Goal: Task Accomplishment & Management: Complete application form

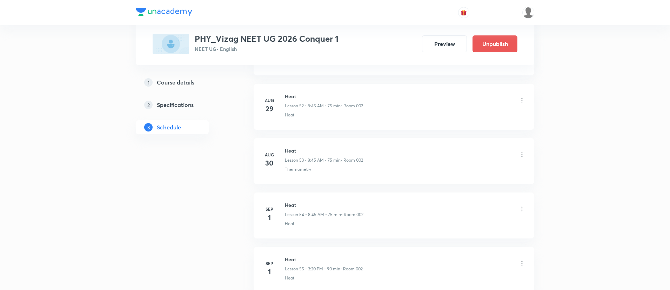
scroll to position [3262, 0]
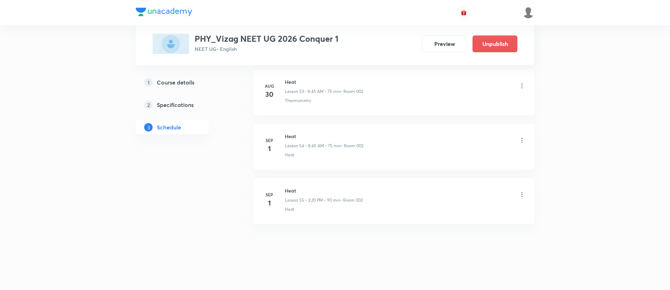
click at [290, 189] on h6 "Heat" at bounding box center [324, 190] width 78 height 7
copy h6 "Heat"
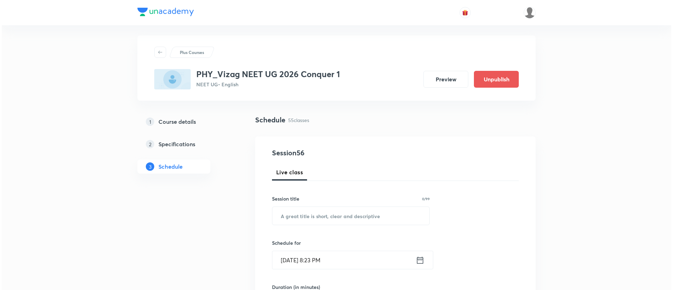
scroll to position [0, 0]
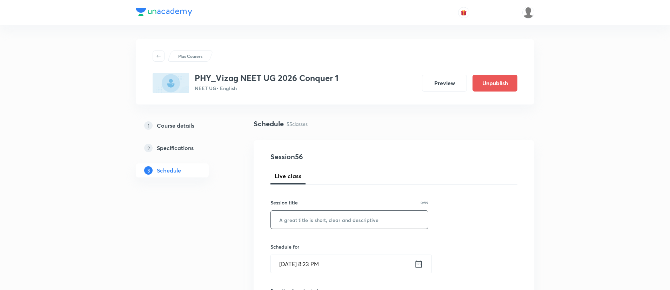
paste input "Heat"
click at [294, 217] on input "text" at bounding box center [349, 220] width 157 height 18
type input "Heat"
click at [418, 262] on icon at bounding box center [418, 264] width 9 height 10
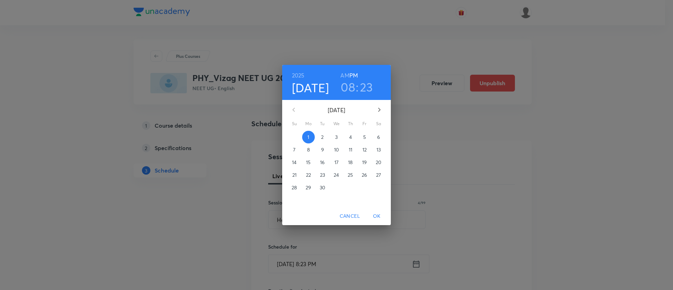
click at [322, 139] on p "2" at bounding box center [322, 137] width 2 height 7
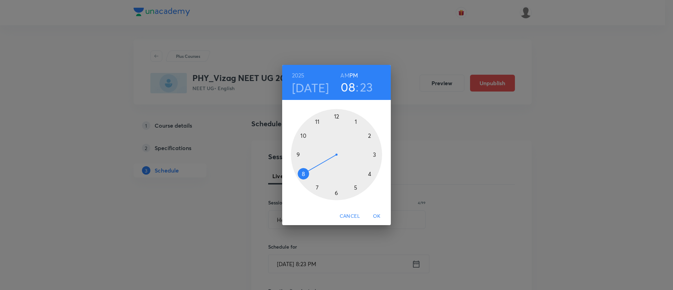
click at [344, 72] on h6 "AM" at bounding box center [345, 75] width 9 height 10
click at [303, 172] on div at bounding box center [336, 154] width 91 height 91
click at [298, 154] on div at bounding box center [336, 154] width 91 height 91
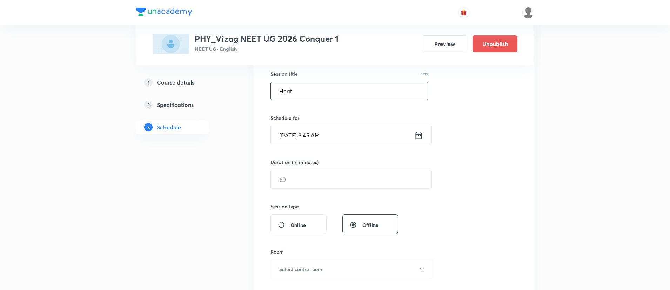
scroll to position [132, 0]
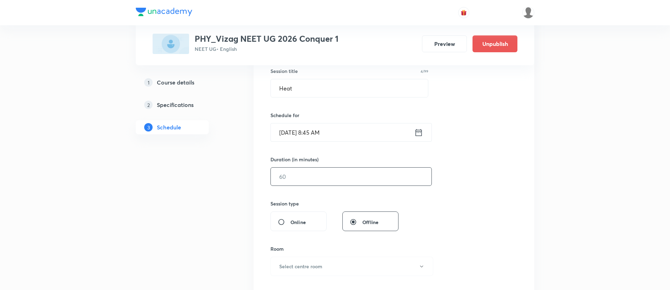
click at [294, 182] on input "text" at bounding box center [351, 177] width 161 height 18
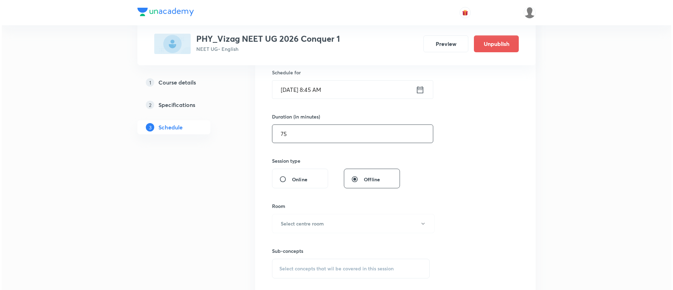
scroll to position [175, 0]
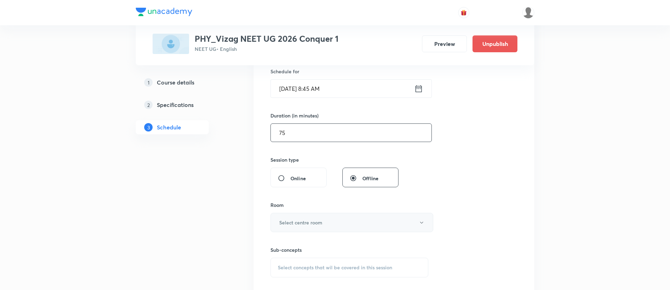
type input "75"
click at [295, 215] on button "Select centre room" at bounding box center [351, 222] width 163 height 19
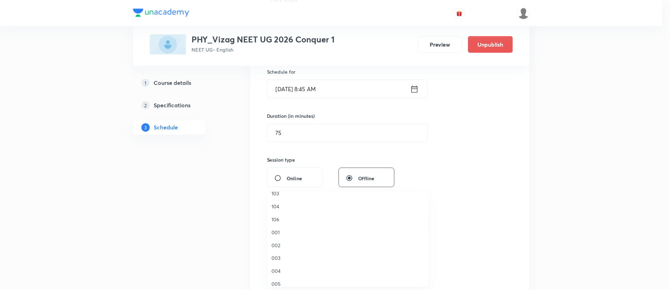
scroll to position [37, 0]
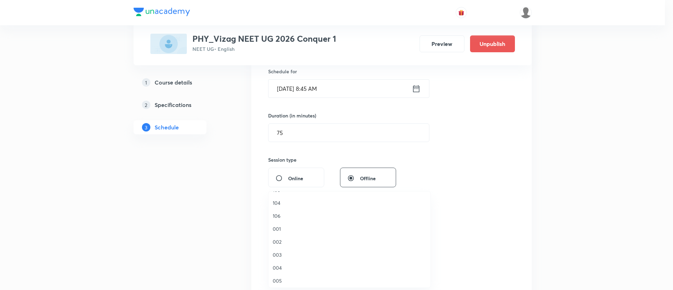
click at [291, 238] on span "002" at bounding box center [350, 241] width 154 height 7
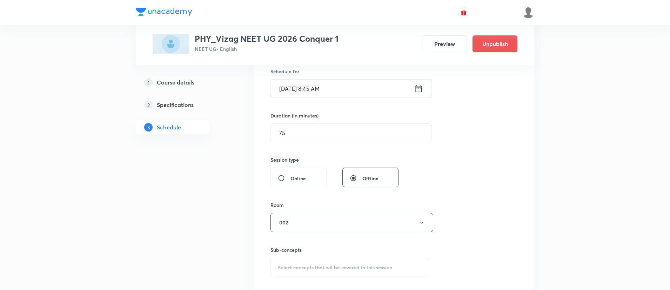
click at [297, 262] on div "Select concepts that wil be covered in this session" at bounding box center [349, 268] width 158 height 20
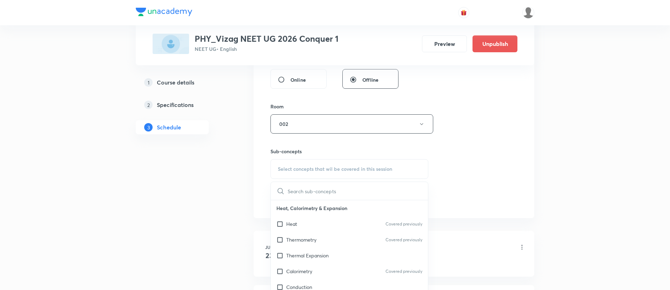
scroll to position [289, 0]
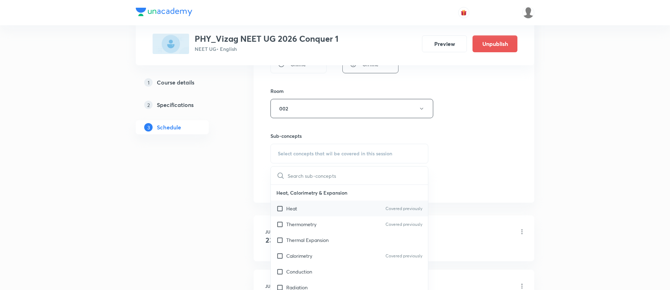
click at [327, 206] on div "Heat Covered previously" at bounding box center [349, 209] width 157 height 16
checkbox input "true"
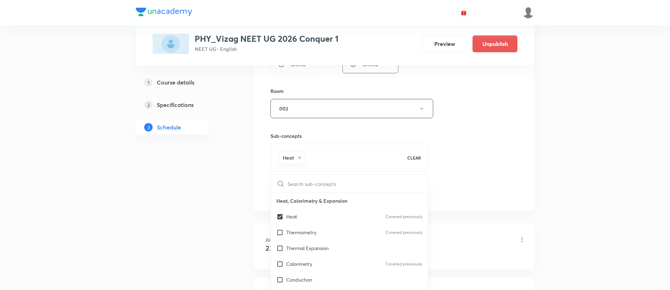
click at [496, 156] on div "Session 56 Live class Session title 4/99 Heat ​ Schedule for Sep 2, 2025, 8:45 …" at bounding box center [393, 30] width 247 height 337
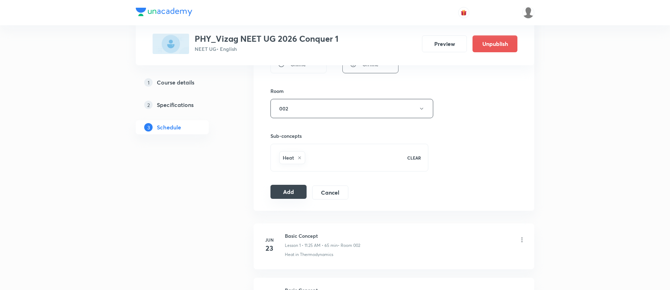
click at [288, 195] on button "Add" at bounding box center [288, 192] width 36 height 14
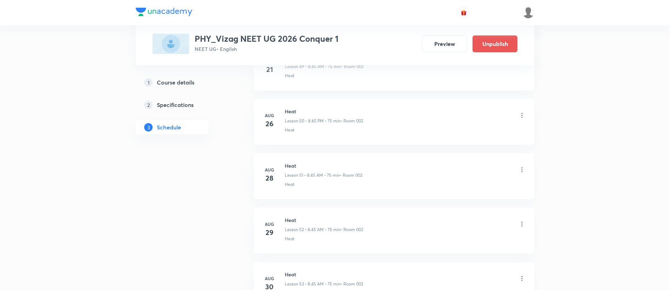
scroll to position [3270, 0]
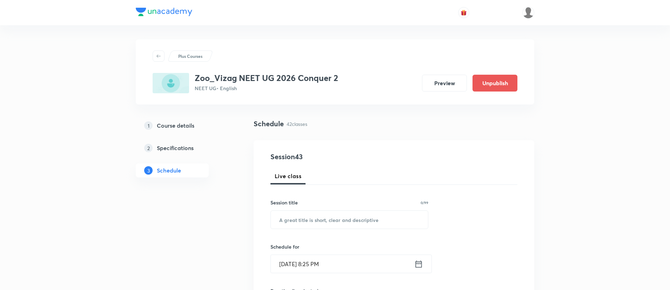
paste input "Breathing and exchange of gases"
click at [328, 217] on input "Breathing and exchange of gases" at bounding box center [349, 220] width 157 height 18
type input "Breathing and exchange of gases"
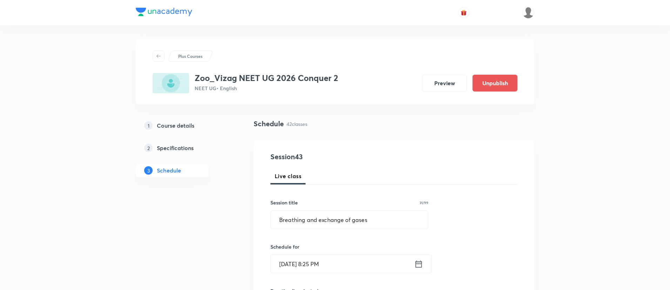
click at [420, 260] on icon at bounding box center [418, 264] width 9 height 10
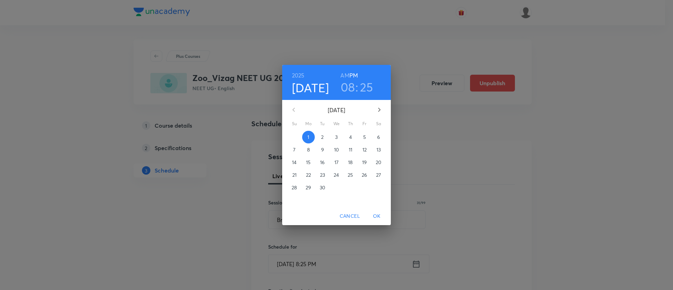
click at [322, 139] on p "2" at bounding box center [322, 137] width 2 height 7
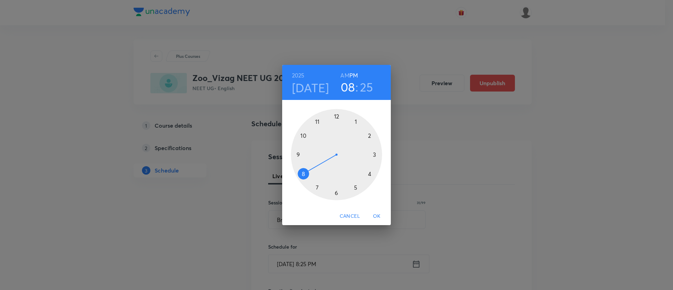
click at [344, 74] on h6 "AM" at bounding box center [345, 75] width 9 height 10
click at [305, 170] on div at bounding box center [336, 154] width 91 height 91
click at [298, 154] on div at bounding box center [336, 154] width 91 height 91
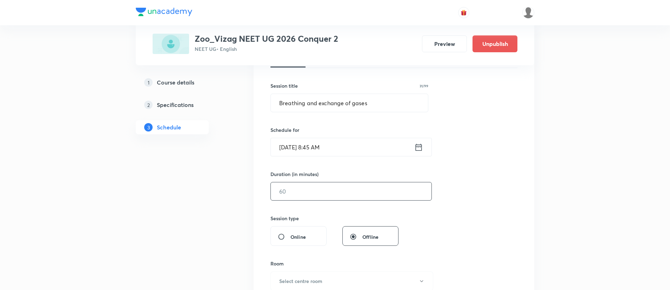
scroll to position [137, 0]
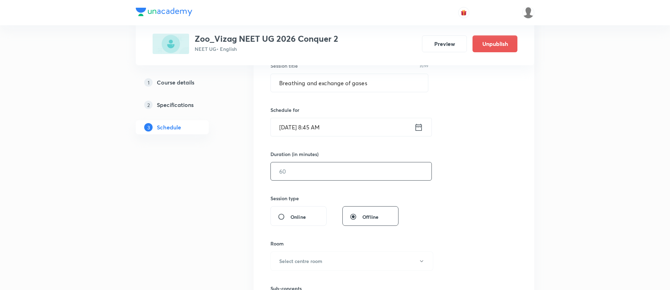
click at [306, 167] on input "text" at bounding box center [351, 171] width 161 height 18
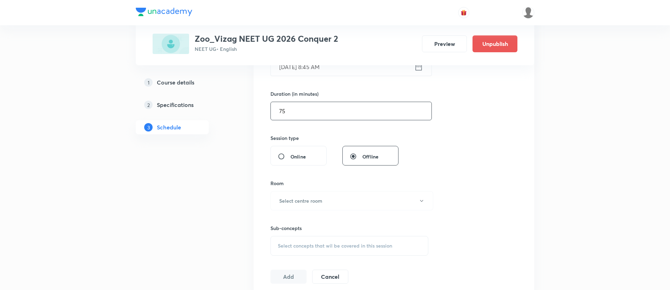
scroll to position [233, 0]
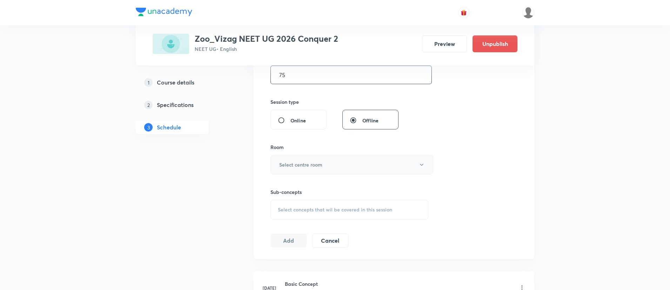
type input "75"
click at [305, 169] on button "Select centre room" at bounding box center [351, 164] width 163 height 19
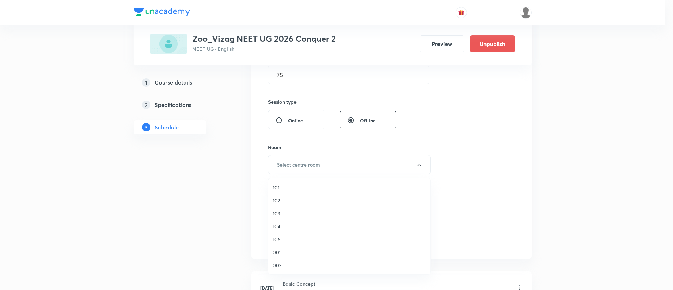
click at [297, 188] on span "101" at bounding box center [350, 187] width 154 height 7
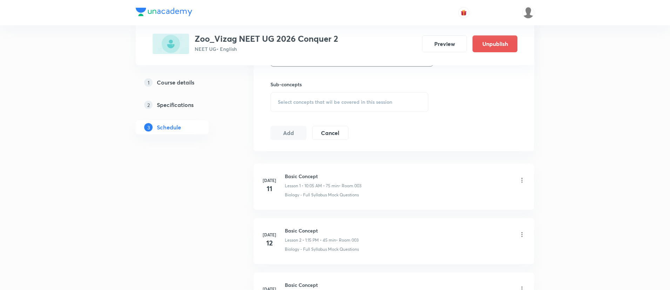
scroll to position [342, 0]
click at [302, 100] on span "Select concepts that wil be covered in this session" at bounding box center [335, 101] width 114 height 6
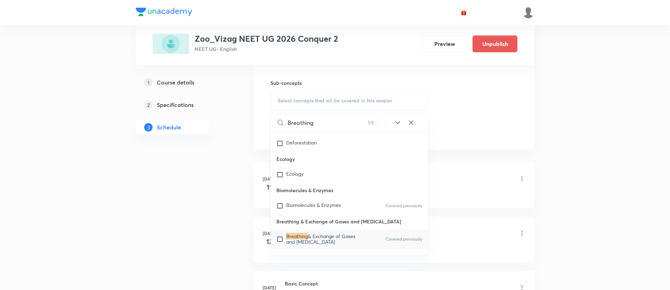
scroll to position [3408, 0]
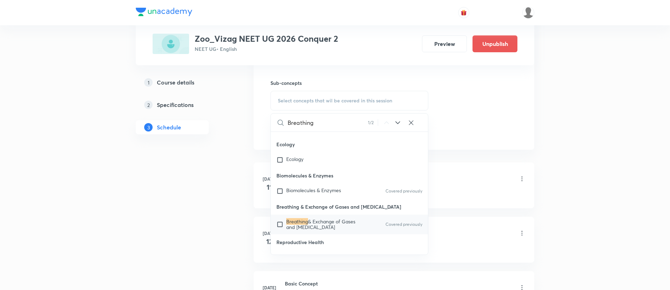
type input "Breathing"
click at [338, 228] on p "Breathing & Exchange of Gases and Body Fluids" at bounding box center [321, 224] width 71 height 11
checkbox input "true"
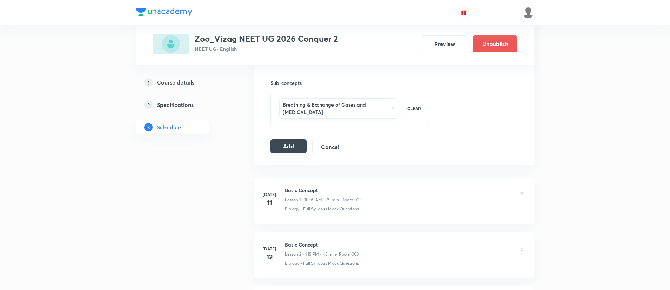
click at [296, 149] on button "Add" at bounding box center [288, 146] width 36 height 14
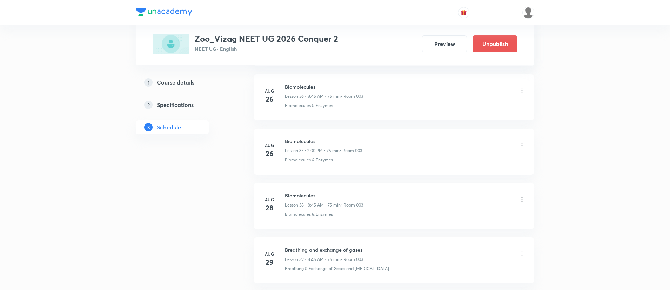
scroll to position [2571, 0]
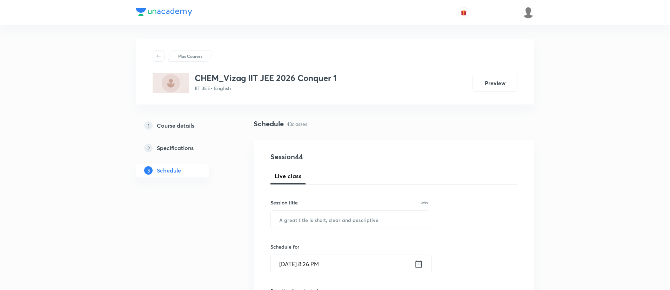
scroll to position [2610, 0]
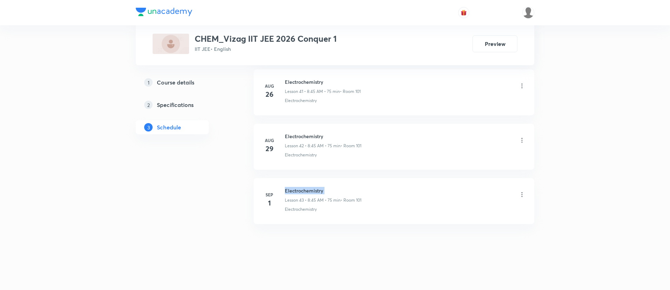
click at [297, 189] on h6 "Electrochemistry" at bounding box center [323, 190] width 76 height 7
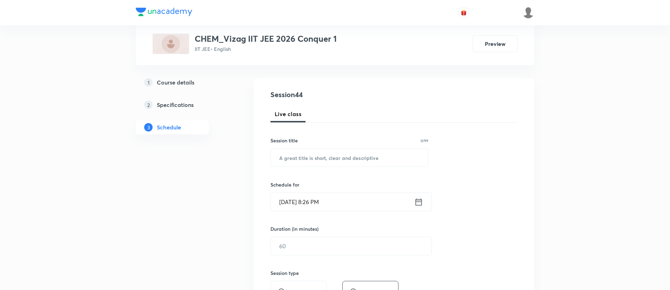
scroll to position [0, 0]
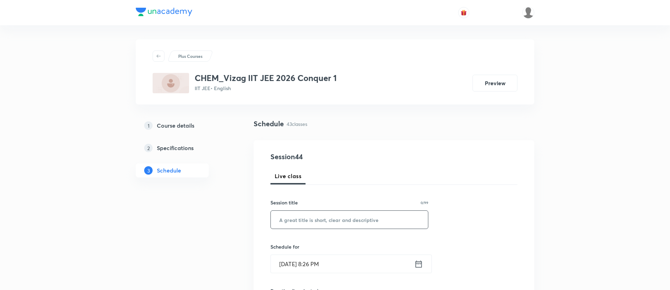
paste input "Electrochemistry"
click at [302, 218] on input "Electrochemistry" at bounding box center [349, 220] width 157 height 18
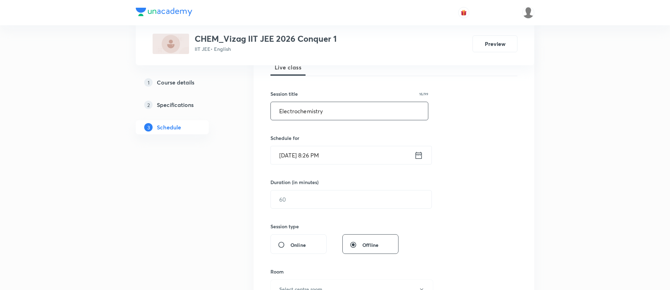
scroll to position [125, 0]
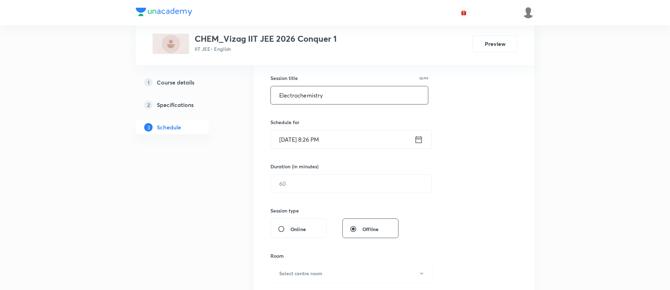
type input "Electrochemistry"
click at [417, 139] on icon at bounding box center [419, 139] width 6 height 7
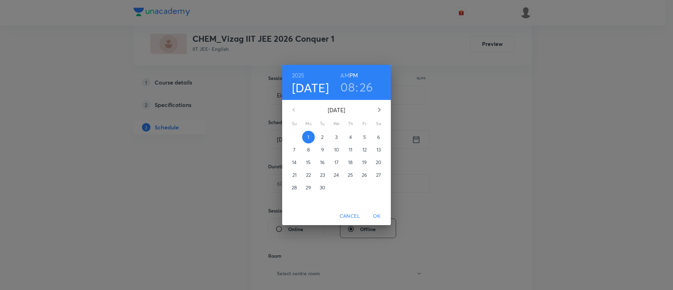
click at [321, 137] on span "2" at bounding box center [322, 137] width 13 height 7
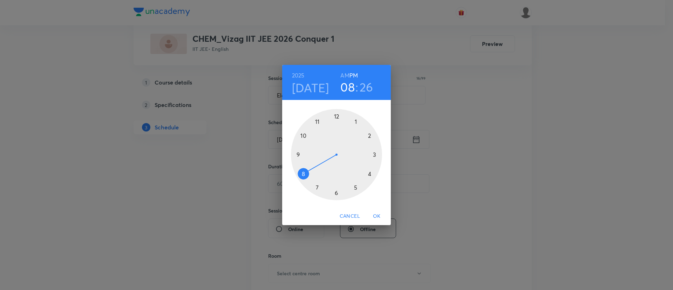
click at [345, 71] on h6 "AM" at bounding box center [345, 75] width 9 height 10
click at [304, 171] on div at bounding box center [336, 154] width 91 height 91
click at [298, 154] on div at bounding box center [336, 154] width 91 height 91
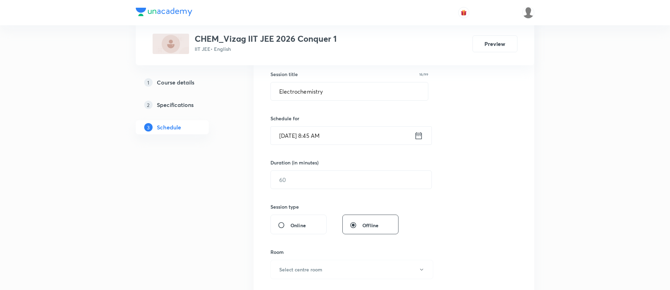
scroll to position [132, 0]
click at [304, 175] on input "text" at bounding box center [351, 177] width 161 height 18
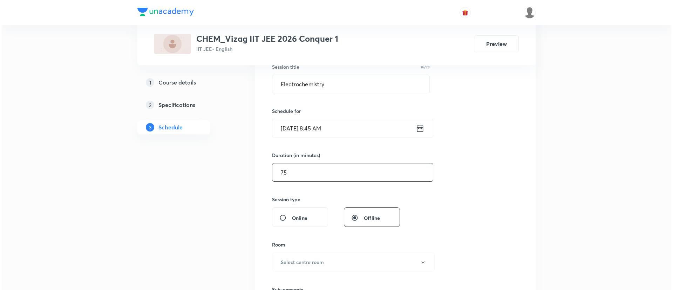
scroll to position [137, 0]
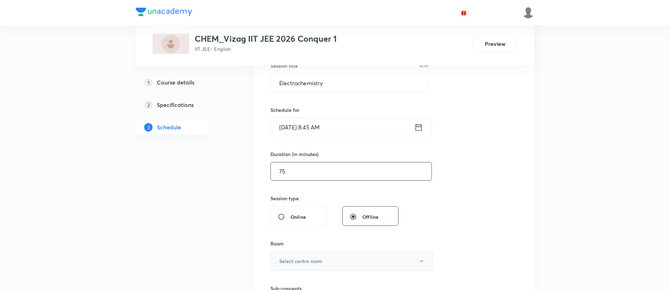
type input "75"
click at [316, 255] on button "Select centre room" at bounding box center [351, 260] width 163 height 19
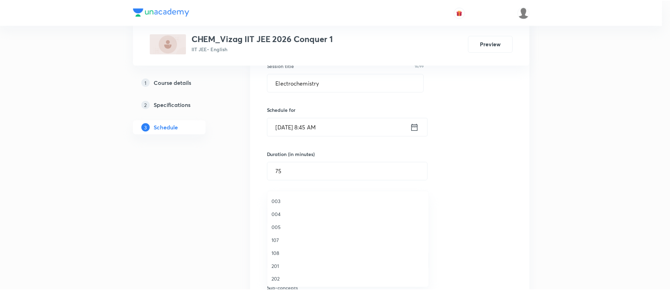
scroll to position [95, 0]
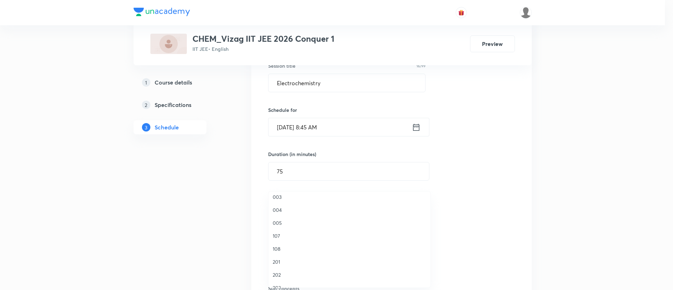
click at [288, 202] on li "003" at bounding box center [350, 196] width 162 height 13
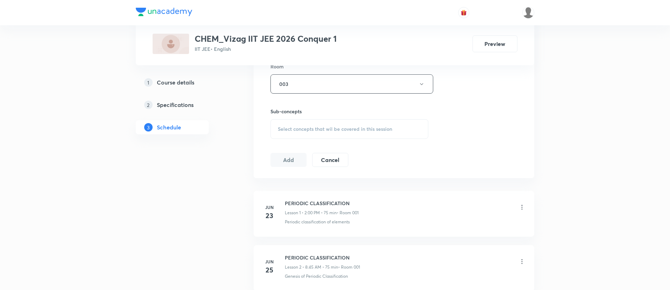
scroll to position [316, 0]
click at [305, 125] on span "Select concepts that wil be covered in this session" at bounding box center [335, 128] width 114 height 6
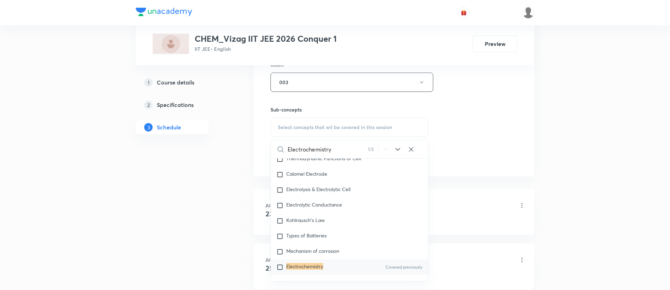
scroll to position [3079, 0]
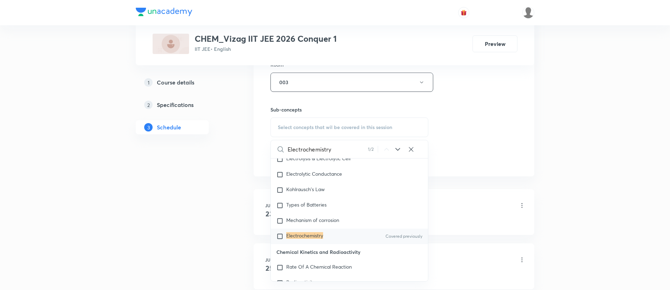
type input "Electrochemistry"
click at [343, 244] on div "Electrochemistry Covered previously" at bounding box center [349, 236] width 157 height 15
checkbox input "true"
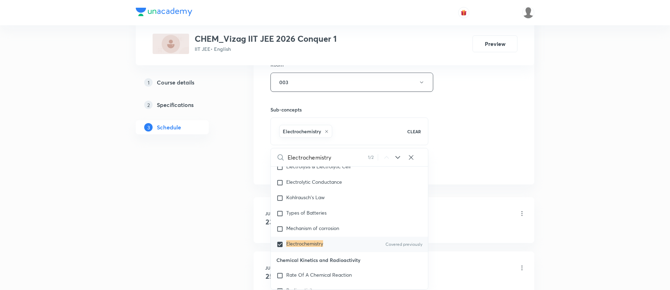
click at [441, 121] on div "Session 44 Live class Session title 16/99 Electrochemistry ​ Schedule for Sep 2…" at bounding box center [393, 4] width 247 height 337
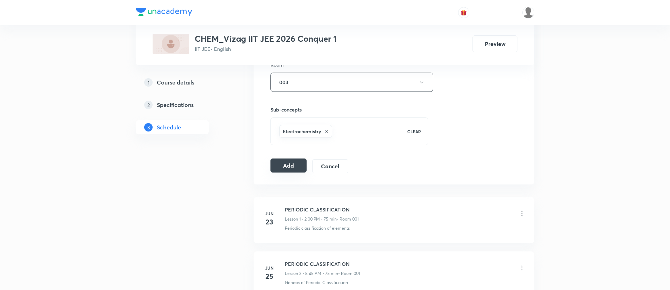
click at [286, 171] on button "Add" at bounding box center [288, 166] width 36 height 14
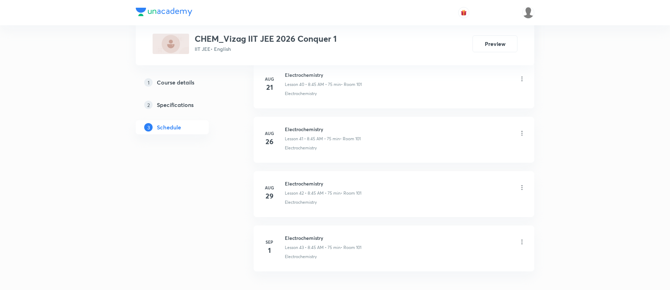
scroll to position [2618, 0]
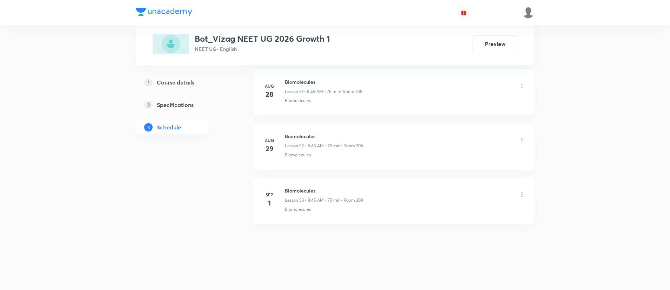
click at [290, 190] on h6 "Biomolecules" at bounding box center [324, 190] width 78 height 7
copy h6 "Biomolecules"
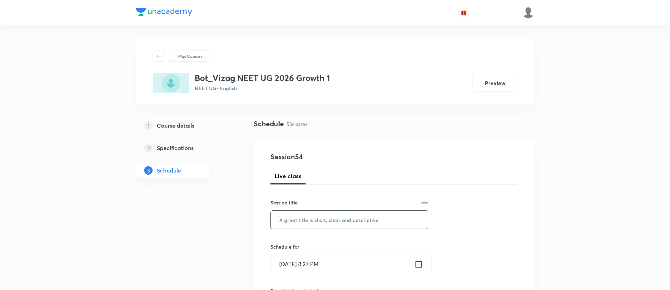
paste input "Biomolecules"
click at [299, 217] on input "Biomolecules" at bounding box center [349, 220] width 157 height 18
type input "Biomolecules"
click at [424, 261] on div "[DATE] 8:27 PM ​" at bounding box center [350, 264] width 161 height 19
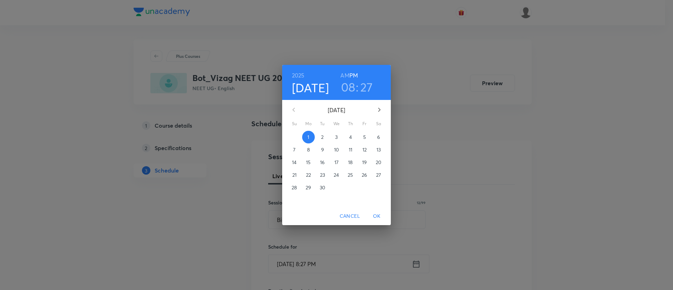
click at [320, 137] on span "2" at bounding box center [322, 137] width 13 height 7
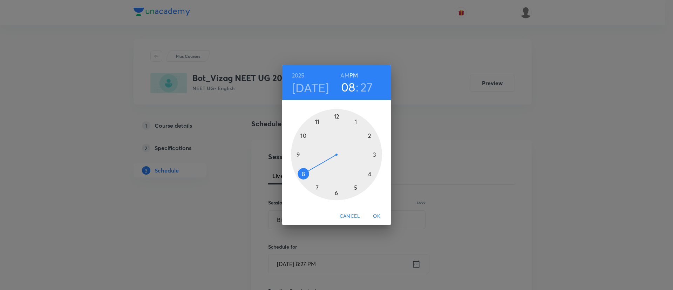
click at [346, 74] on h6 "AM" at bounding box center [345, 75] width 9 height 10
click at [305, 175] on div at bounding box center [336, 154] width 91 height 91
click at [299, 153] on div at bounding box center [336, 154] width 91 height 91
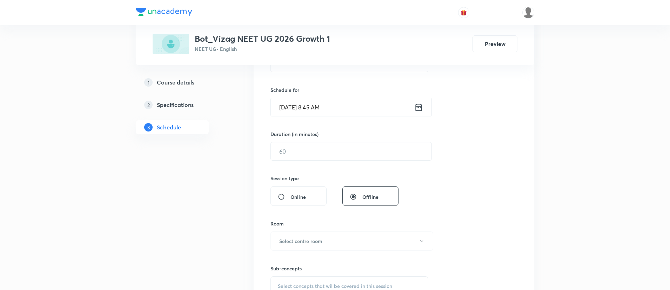
scroll to position [163, 0]
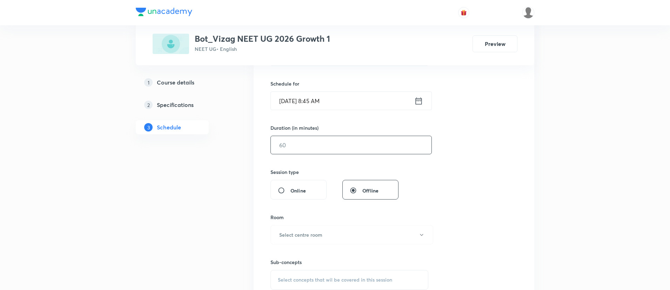
click at [301, 150] on input "text" at bounding box center [351, 145] width 161 height 18
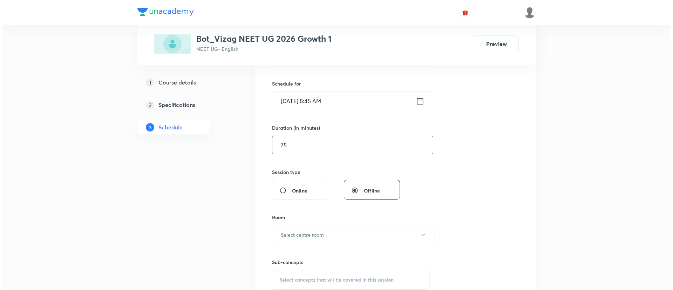
scroll to position [165, 0]
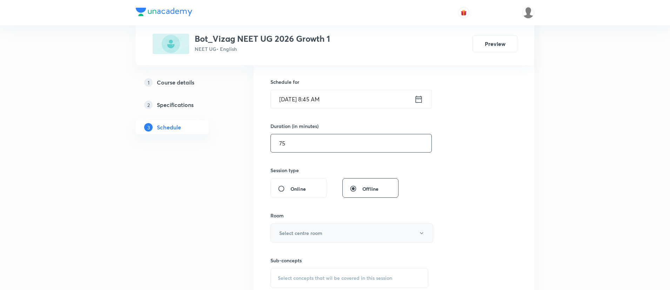
type input "75"
click at [312, 232] on h6 "Select centre room" at bounding box center [300, 232] width 43 height 7
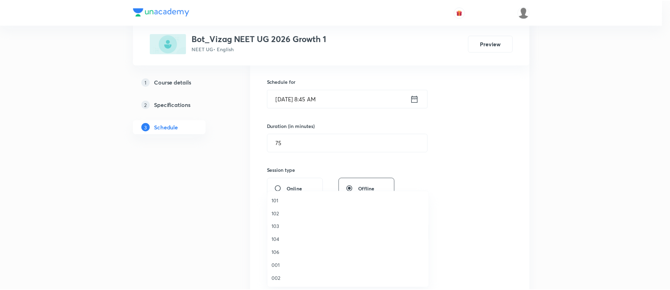
scroll to position [195, 0]
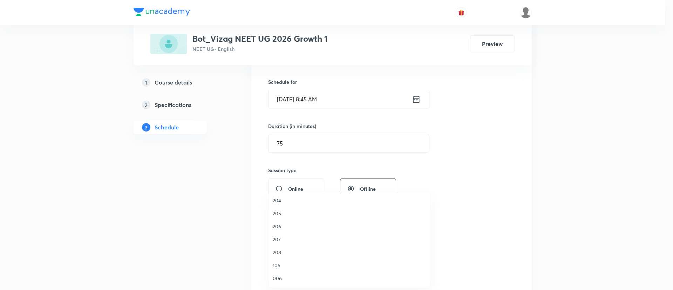
click at [294, 248] on li "208" at bounding box center [350, 252] width 162 height 13
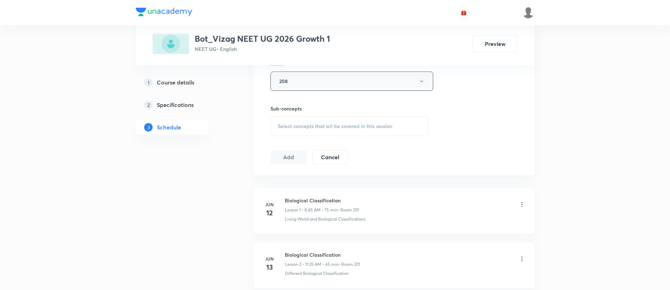
scroll to position [331, 0]
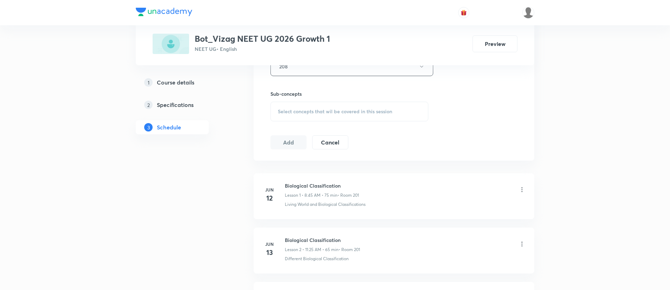
click at [296, 112] on span "Select concepts that wil be covered in this session" at bounding box center [335, 112] width 114 height 6
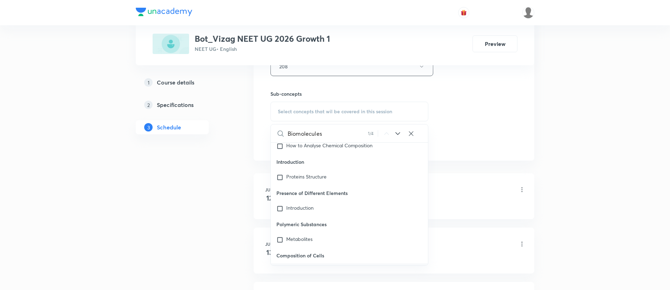
scroll to position [28738, 0]
type input "Biomolecules"
click at [323, 233] on div "Biomolecules Covered previously" at bounding box center [349, 240] width 157 height 15
checkbox input "true"
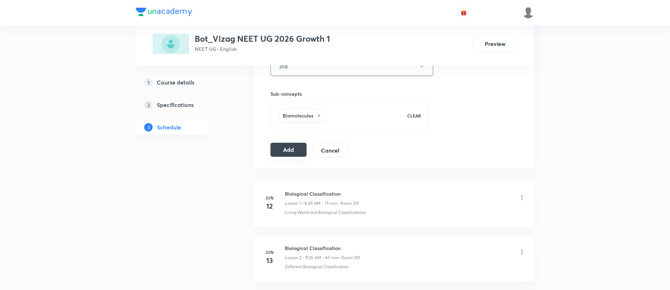
click at [273, 149] on button "Add" at bounding box center [288, 150] width 36 height 14
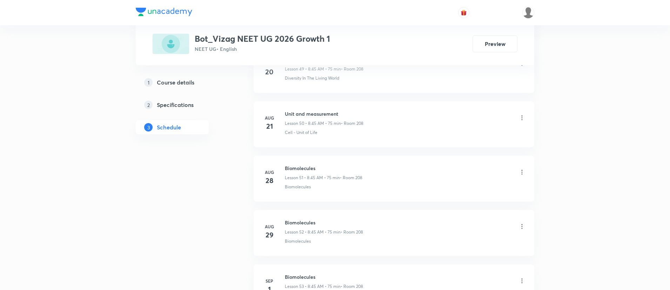
scroll to position [3161, 0]
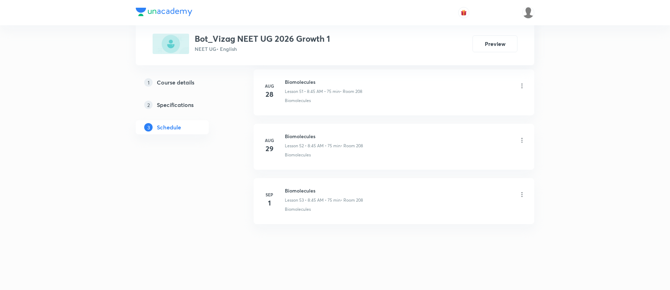
scroll to position [3153, 0]
click at [324, 193] on h6 "CHEMICAL BONDING" at bounding box center [324, 190] width 78 height 7
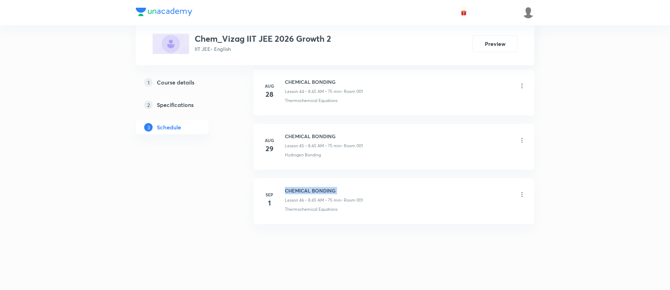
copy h6 "CHEMICAL BONDING"
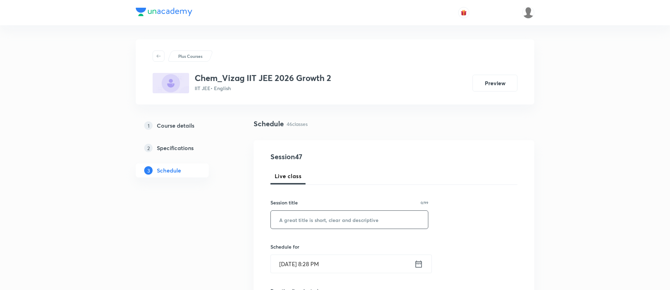
paste input "CHEMICAL BONDING"
click at [328, 218] on input "CHEMICAL BONDING" at bounding box center [349, 220] width 157 height 18
type input "CHEMICAL BONDING"
click at [420, 262] on icon at bounding box center [418, 264] width 9 height 10
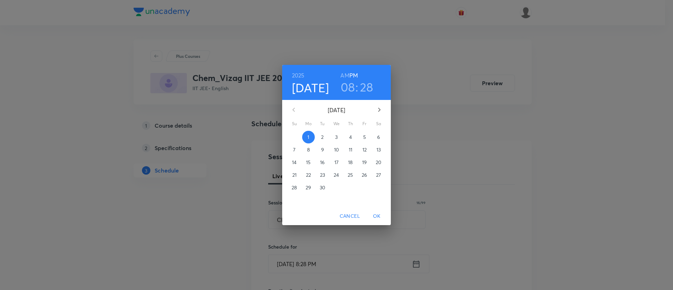
click at [321, 136] on span "2" at bounding box center [322, 137] width 13 height 7
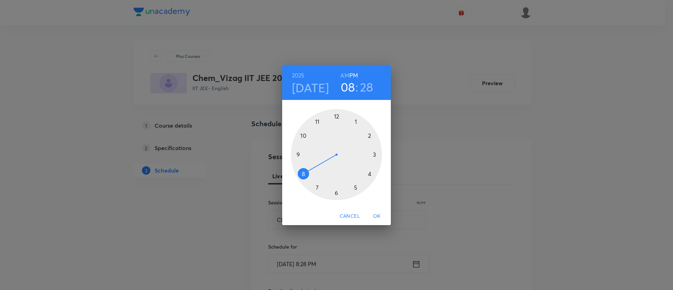
click at [348, 73] on h6 "AM" at bounding box center [345, 75] width 9 height 10
click at [303, 173] on div at bounding box center [336, 154] width 91 height 91
click at [300, 154] on div at bounding box center [336, 154] width 91 height 91
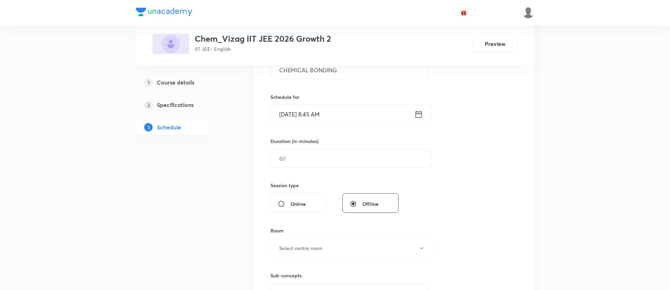
scroll to position [177, 0]
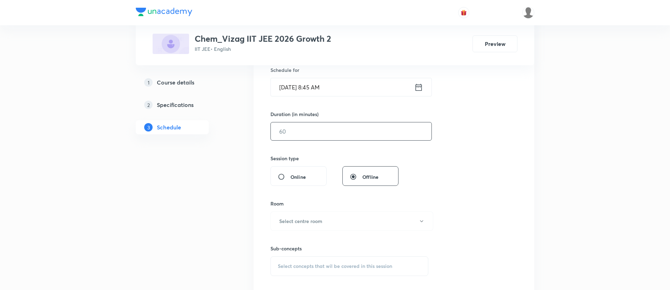
click at [301, 138] on input "text" at bounding box center [351, 131] width 161 height 18
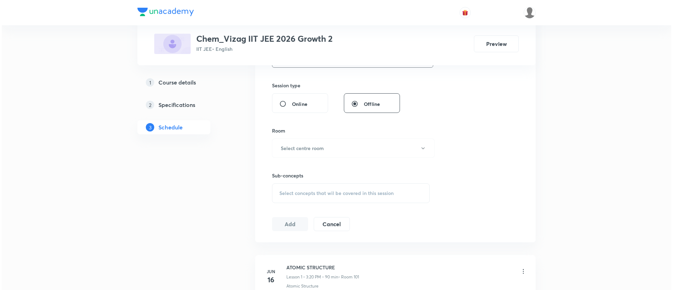
scroll to position [259, 0]
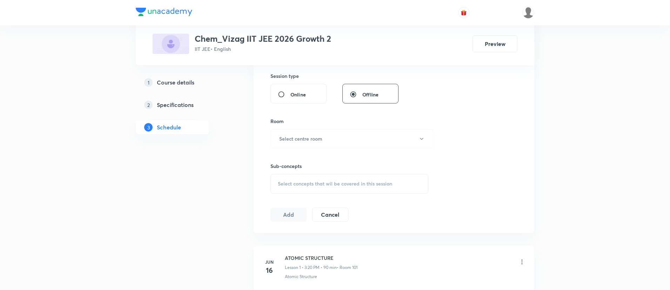
type input "75"
click at [301, 138] on h6 "Select centre room" at bounding box center [300, 138] width 43 height 7
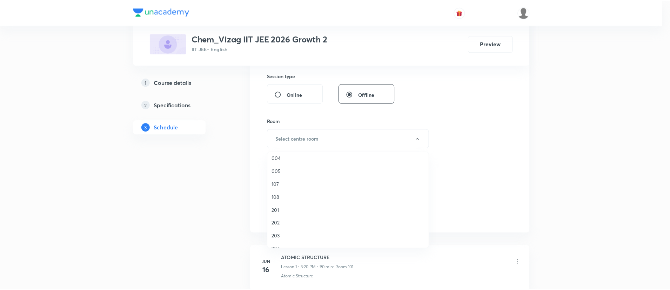
scroll to position [125, 0]
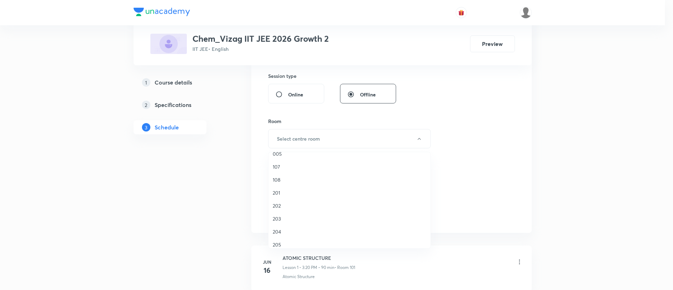
click at [303, 180] on span "108" at bounding box center [350, 179] width 154 height 7
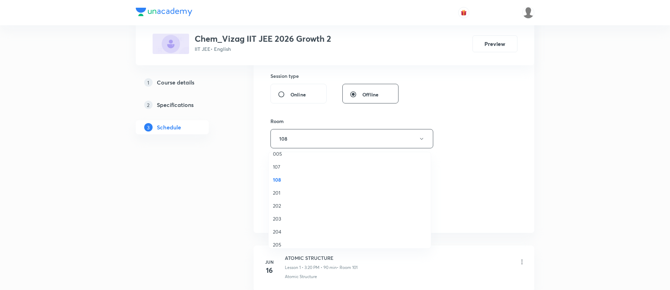
scroll to position [0, 0]
click at [303, 142] on button "108" at bounding box center [351, 138] width 163 height 19
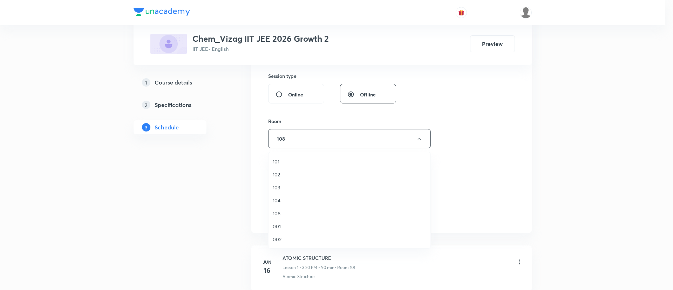
click at [288, 223] on span "001" at bounding box center [350, 226] width 154 height 7
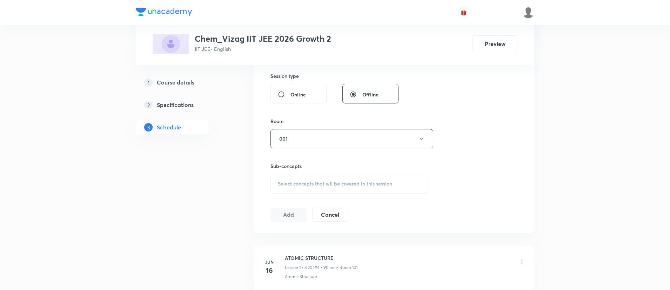
click at [303, 181] on span "Select concepts that wil be covered in this session" at bounding box center [335, 184] width 114 height 6
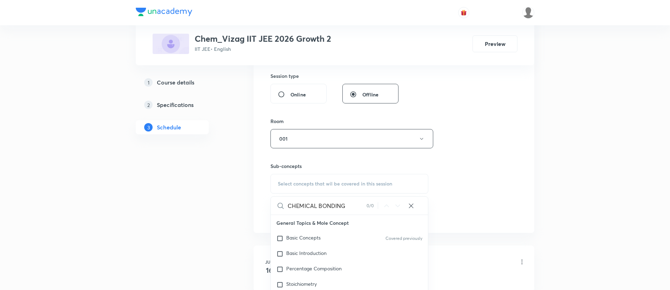
click at [334, 202] on input "CHEMICAL BONDING" at bounding box center [327, 206] width 79 height 18
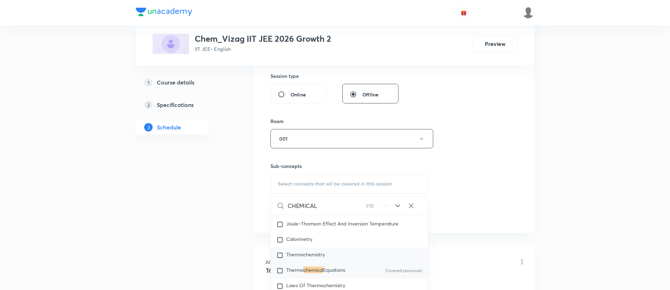
scroll to position [1268, 0]
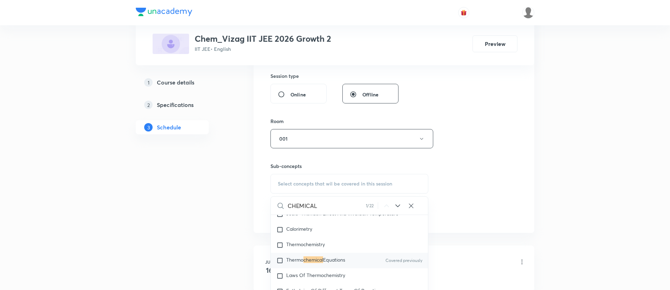
type input "CHEMICAL"
click at [328, 263] on span "Equations" at bounding box center [334, 259] width 22 height 7
checkbox input "true"
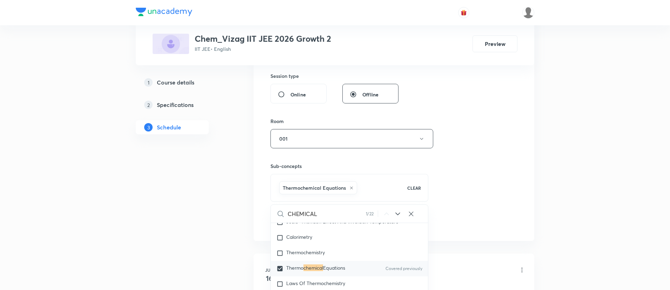
click at [499, 182] on div "Session 47 Live class Session title 16/99 CHEMICAL BONDING ​ Schedule for Sep 2…" at bounding box center [393, 60] width 247 height 337
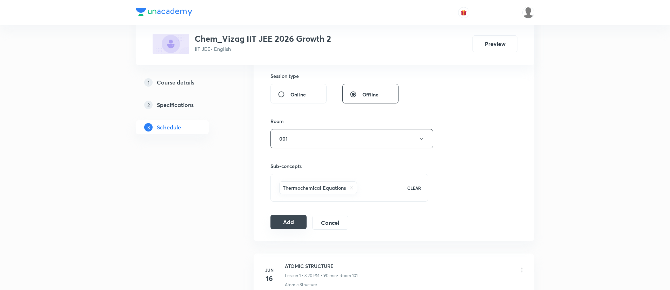
click at [290, 220] on button "Add" at bounding box center [288, 222] width 36 height 14
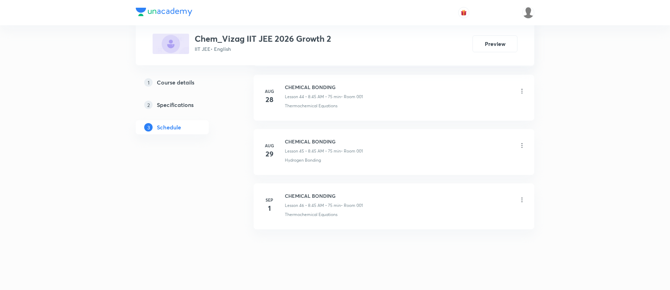
scroll to position [2781, 0]
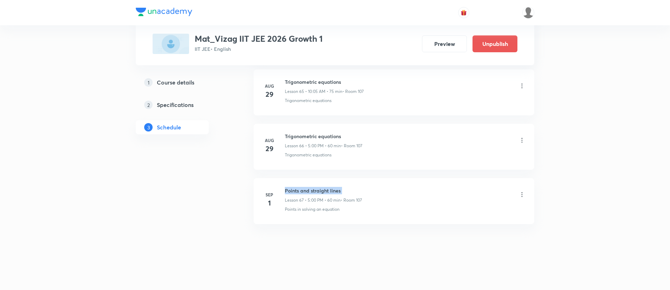
click at [297, 191] on h6 "Points and straight lines" at bounding box center [323, 190] width 77 height 7
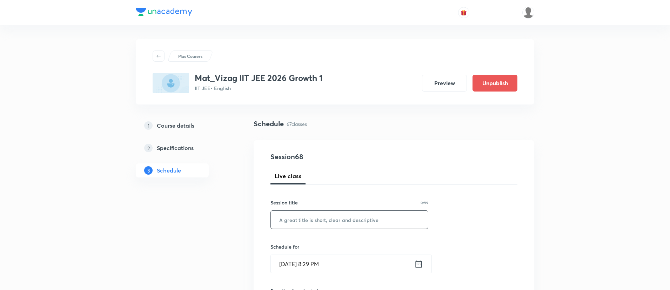
paste input "Points and straight lines"
click at [305, 216] on input "Points and straight lines" at bounding box center [349, 220] width 157 height 18
type input "Points and straight lines"
click at [421, 263] on icon at bounding box center [418, 264] width 9 height 10
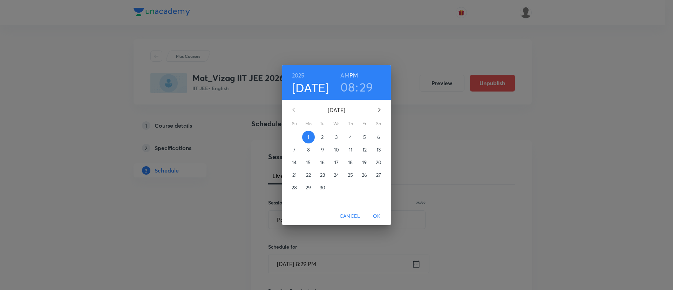
click at [322, 136] on p "2" at bounding box center [322, 137] width 2 height 7
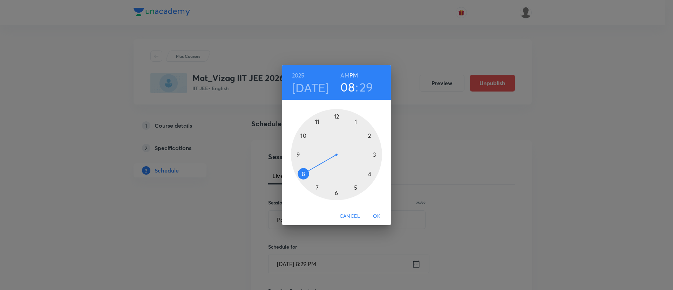
click at [342, 76] on h6 "AM" at bounding box center [345, 75] width 9 height 10
click at [304, 172] on div at bounding box center [336, 154] width 91 height 91
click at [298, 153] on div at bounding box center [336, 154] width 91 height 91
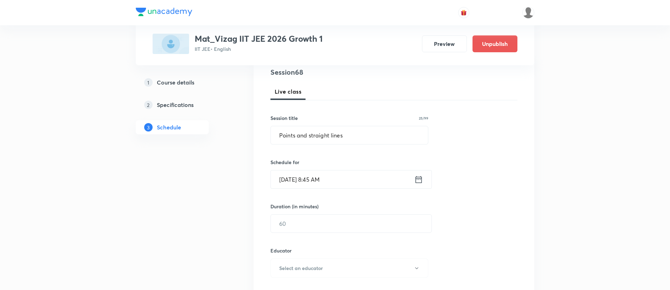
scroll to position [112, 0]
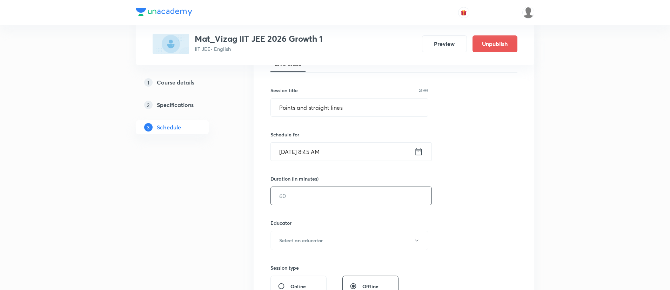
click at [312, 187] on input "text" at bounding box center [351, 196] width 161 height 18
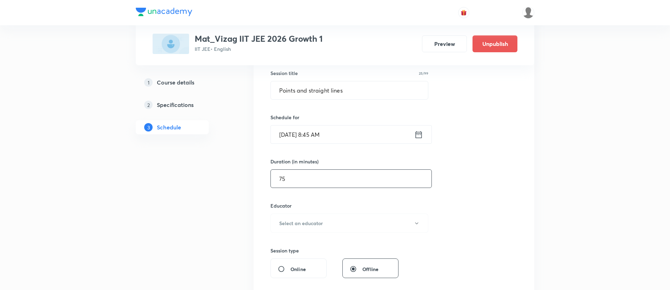
scroll to position [130, 0]
type input "75"
click at [316, 219] on h6 "Select an educator" at bounding box center [300, 222] width 43 height 7
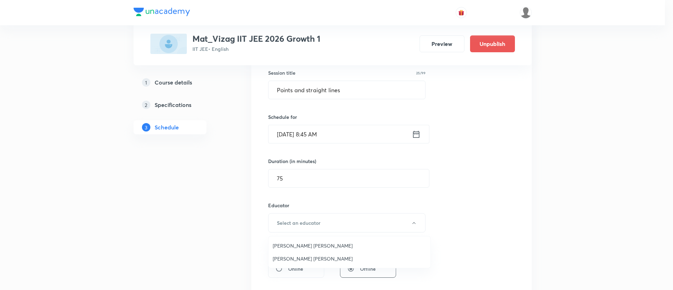
click at [313, 258] on span "Lenka Appala Naidu" at bounding box center [350, 258] width 154 height 7
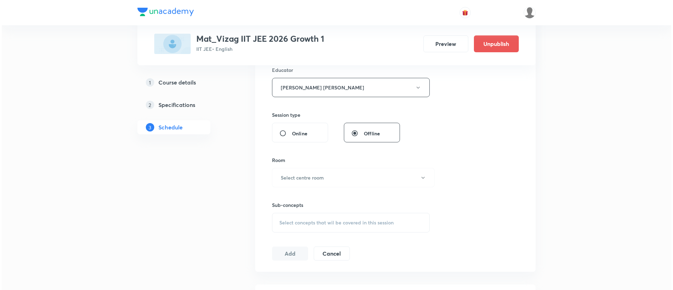
scroll to position [298, 0]
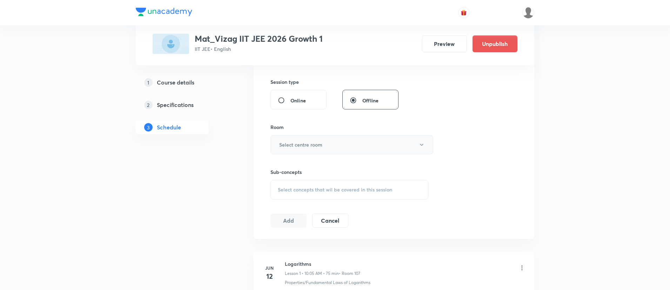
click at [318, 152] on button "Select centre room" at bounding box center [351, 144] width 163 height 19
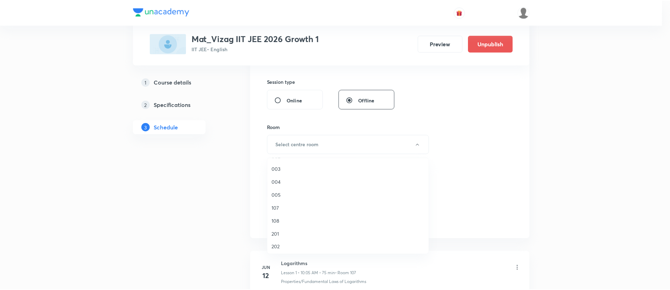
scroll to position [93, 0]
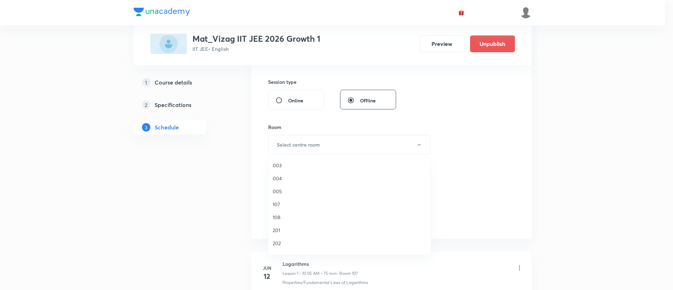
click at [291, 203] on span "107" at bounding box center [350, 204] width 154 height 7
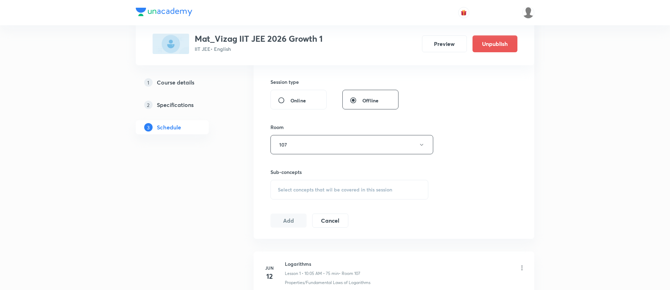
click at [305, 193] on div "Select concepts that wil be covered in this session" at bounding box center [349, 190] width 158 height 20
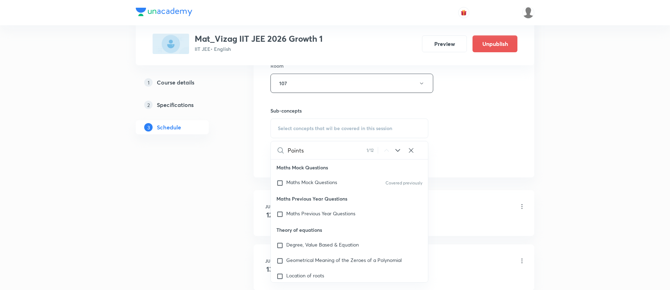
scroll to position [57, 0]
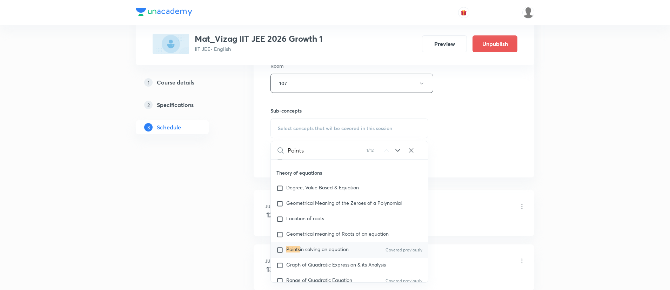
type input "Points"
click at [319, 246] on span "in solving an equation" at bounding box center [324, 249] width 49 height 7
checkbox input "true"
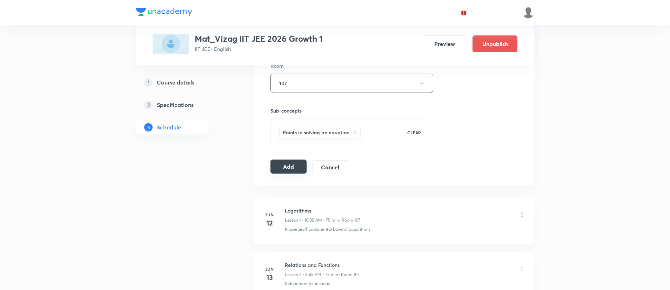
click at [292, 172] on button "Add" at bounding box center [288, 167] width 36 height 14
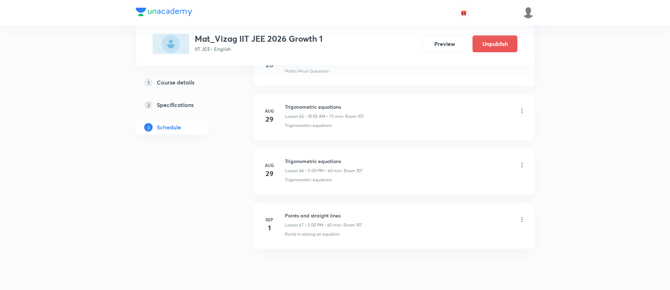
scroll to position [3967, 0]
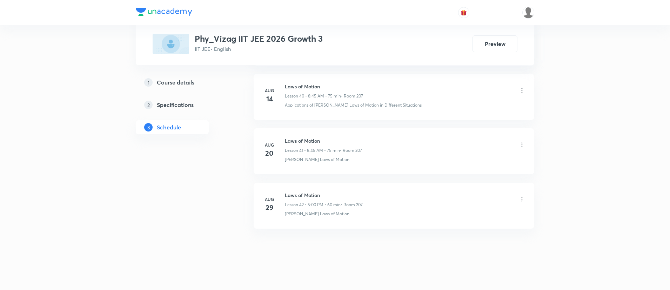
scroll to position [2555, 0]
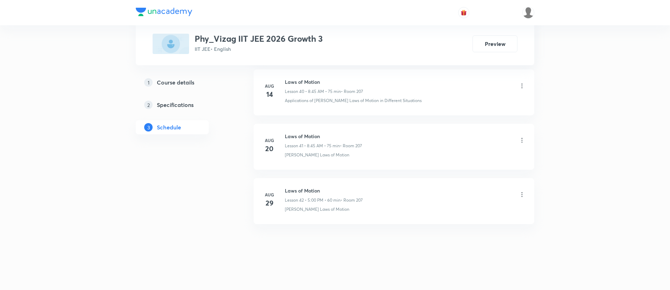
click at [294, 188] on h6 "Laws of Motion" at bounding box center [324, 190] width 78 height 7
copy h6 "Laws of Motion"
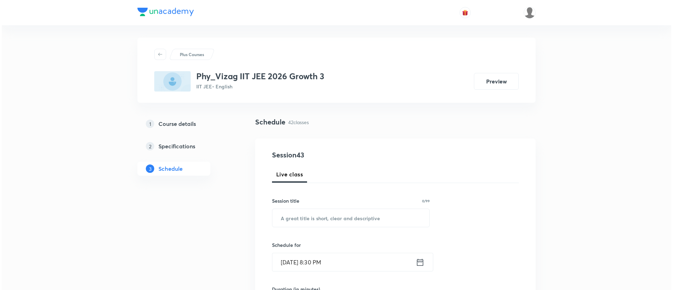
scroll to position [0, 0]
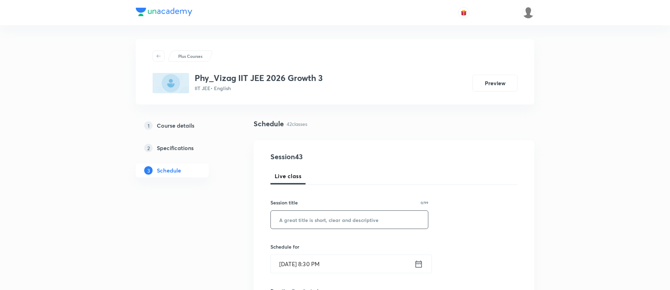
click at [304, 217] on input "text" at bounding box center [349, 220] width 157 height 18
paste input "Laws of Motion"
type input "Laws of Motion"
click at [419, 259] on icon at bounding box center [418, 264] width 9 height 10
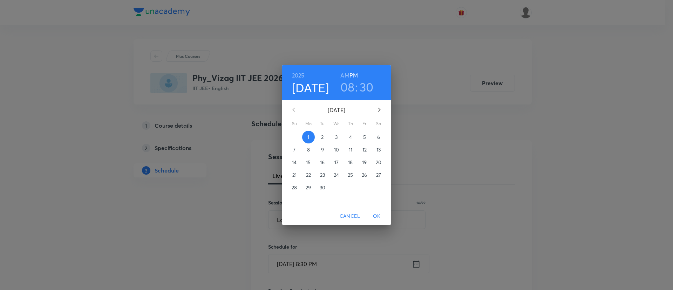
click at [322, 134] on p "2" at bounding box center [322, 137] width 2 height 7
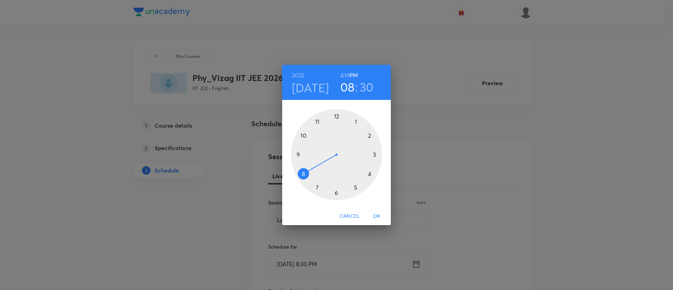
click at [343, 72] on h6 "AM" at bounding box center [345, 75] width 9 height 10
click at [302, 171] on div at bounding box center [336, 154] width 91 height 91
click at [297, 154] on div at bounding box center [336, 154] width 91 height 91
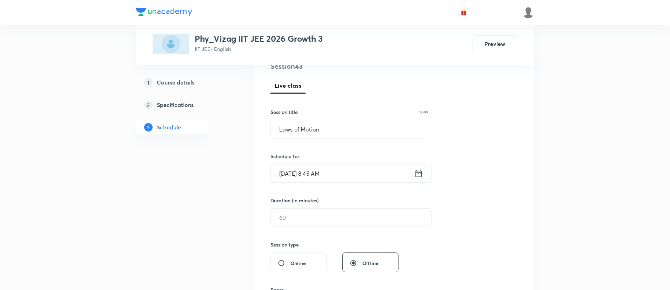
scroll to position [95, 0]
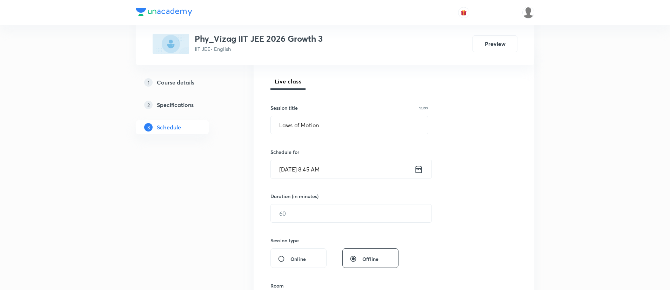
click at [309, 236] on div "Session 43 Live class Session title 14/99 Laws of Motion ​ Schedule for [DATE] …" at bounding box center [393, 221] width 247 height 329
click at [309, 217] on input "text" at bounding box center [351, 213] width 161 height 18
type input "8"
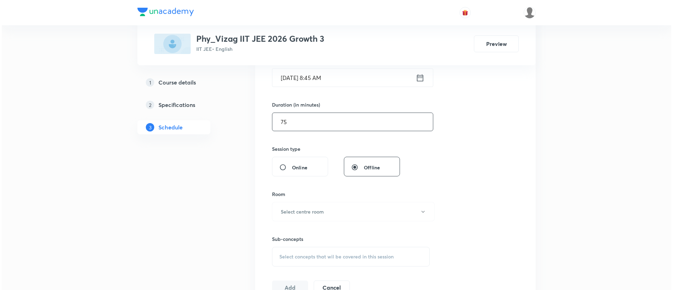
scroll to position [212, 0]
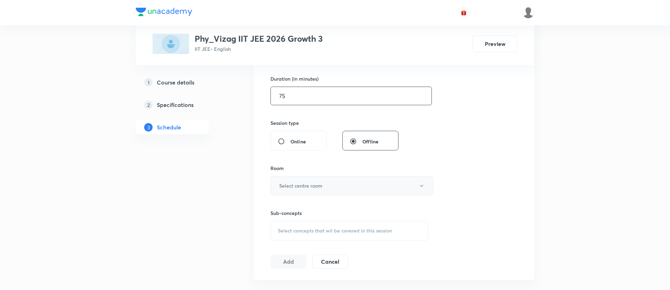
type input "75"
click at [313, 189] on h6 "Select centre room" at bounding box center [300, 185] width 43 height 7
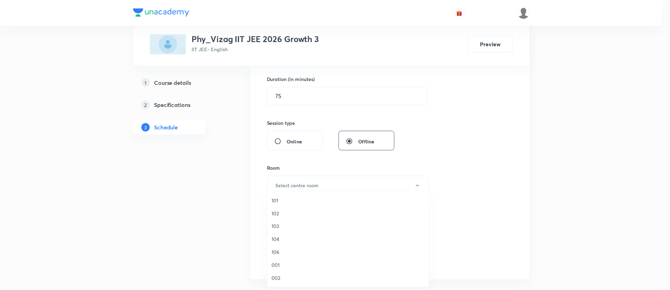
scroll to position [195, 0]
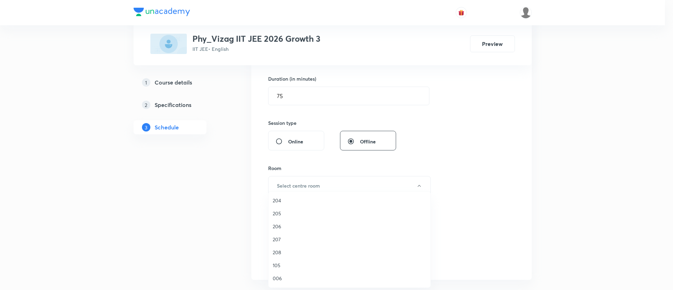
click at [300, 237] on span "207" at bounding box center [350, 239] width 154 height 7
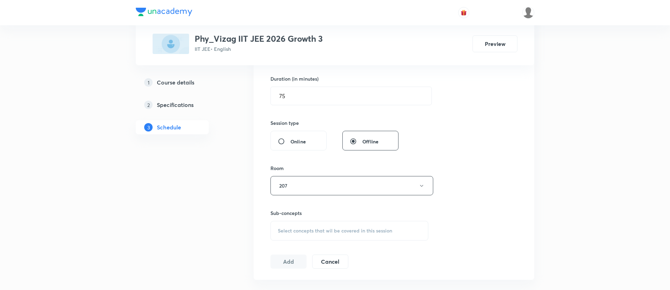
click at [304, 228] on span "Select concepts that wil be covered in this session" at bounding box center [335, 231] width 114 height 6
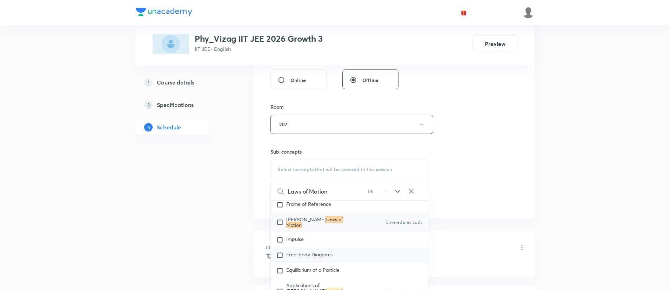
scroll to position [1224, 0]
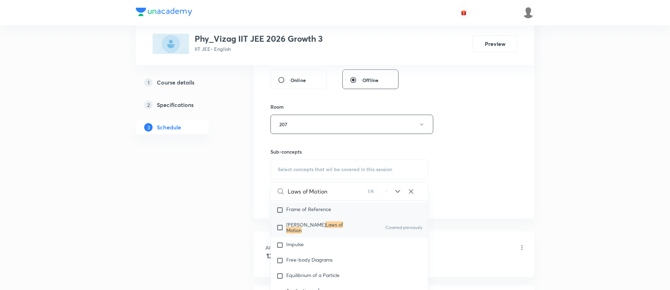
type input "Laws of Motion"
click at [336, 222] on div "Newton's Laws of Motion Covered previously" at bounding box center [349, 228] width 157 height 20
checkbox input "true"
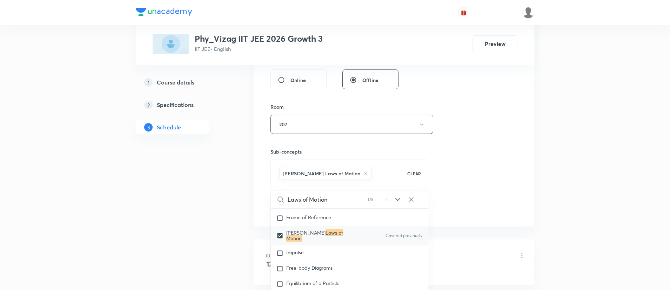
click at [434, 191] on div "Session 43 Live class Session title 14/99 Laws of Motion ​ Schedule for Sep 2, …" at bounding box center [393, 46] width 247 height 337
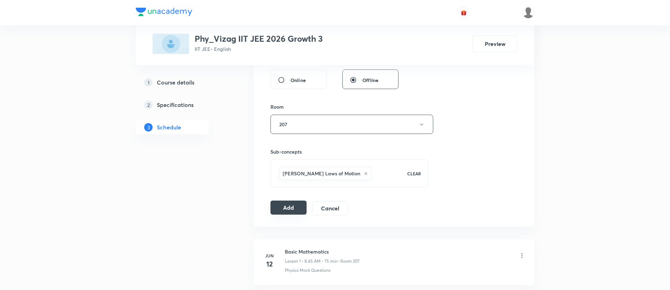
click at [293, 203] on button "Add" at bounding box center [288, 208] width 36 height 14
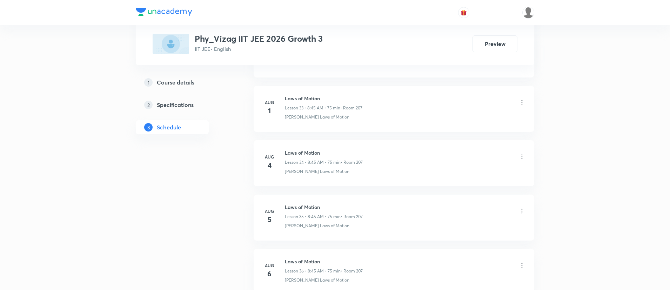
scroll to position [2563, 0]
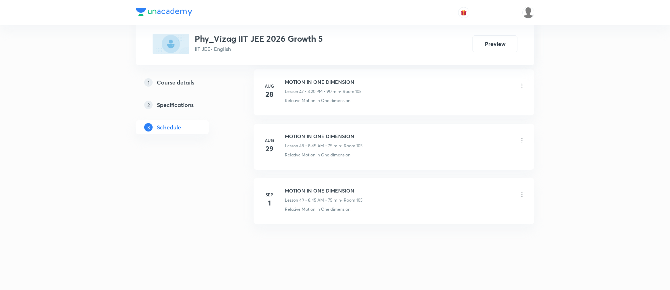
click at [326, 188] on h6 "MOTION IN ONE DIMENSION" at bounding box center [324, 190] width 78 height 7
copy h6 "MOTION IN ONE DIMENSION"
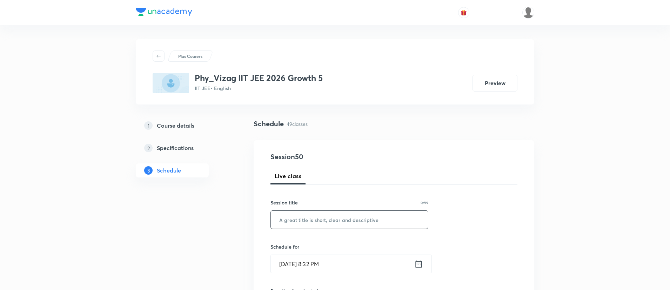
click at [325, 223] on input "text" at bounding box center [349, 220] width 157 height 18
paste input "MOTION IN ONE DIMENSION"
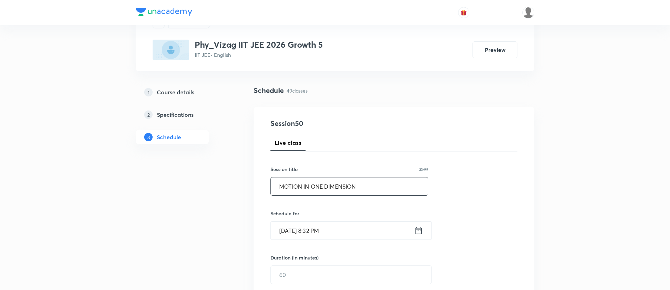
scroll to position [35, 0]
type input "MOTION IN ONE DIMENSION"
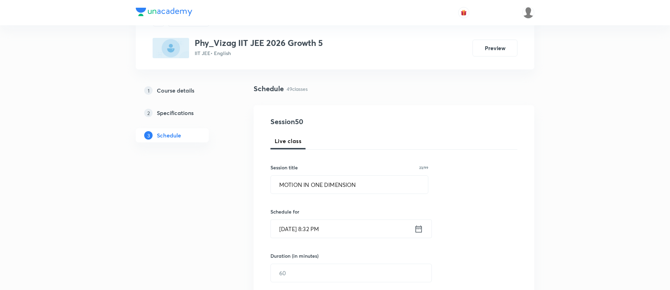
click at [420, 224] on icon at bounding box center [418, 229] width 9 height 10
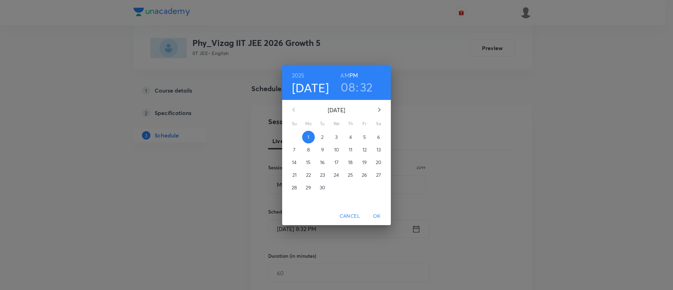
click at [320, 136] on span "2" at bounding box center [322, 137] width 13 height 7
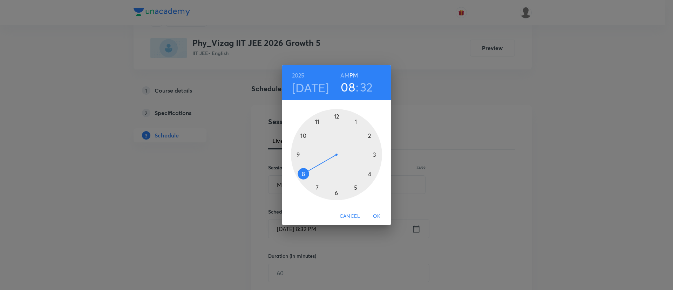
click at [343, 76] on h6 "AM" at bounding box center [345, 75] width 9 height 10
click at [301, 174] on div at bounding box center [336, 154] width 91 height 91
click at [297, 152] on div at bounding box center [336, 154] width 91 height 91
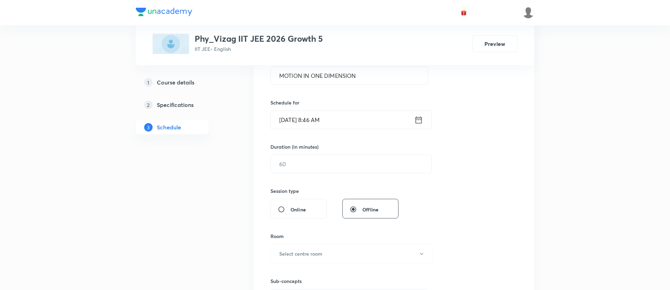
scroll to position [172, 0]
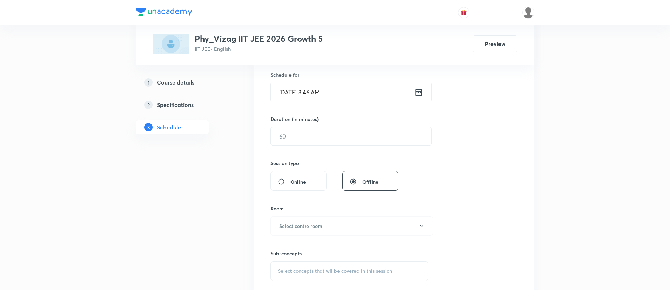
click at [417, 94] on icon at bounding box center [418, 92] width 9 height 10
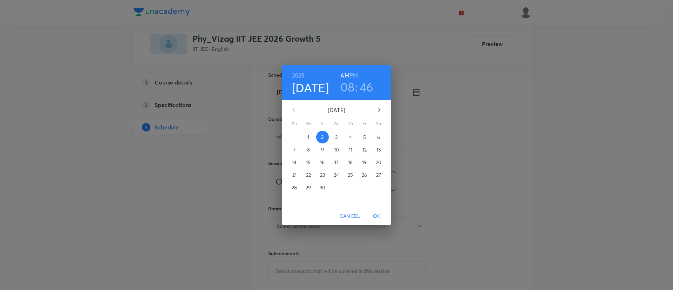
click at [364, 85] on h3 "46" at bounding box center [367, 87] width 14 height 15
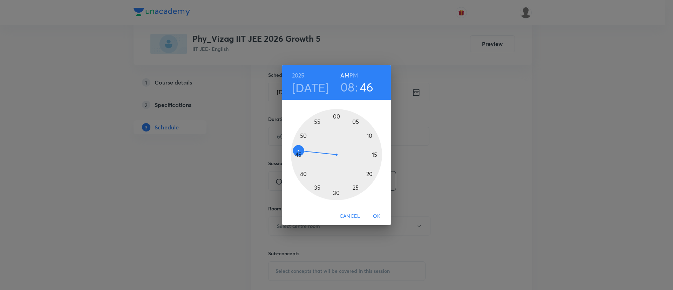
click at [299, 154] on div at bounding box center [336, 154] width 91 height 91
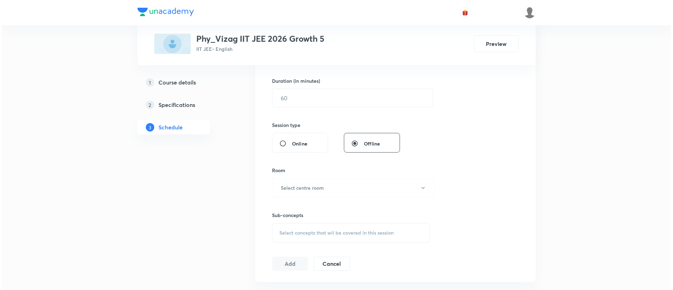
scroll to position [217, 0]
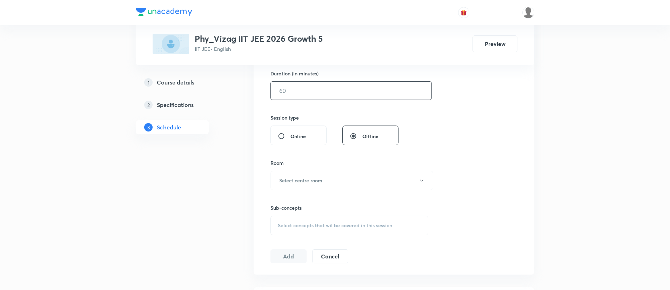
click at [299, 97] on input "text" at bounding box center [351, 91] width 161 height 18
type input "75"
click at [310, 181] on h6 "Select centre room" at bounding box center [300, 180] width 43 height 7
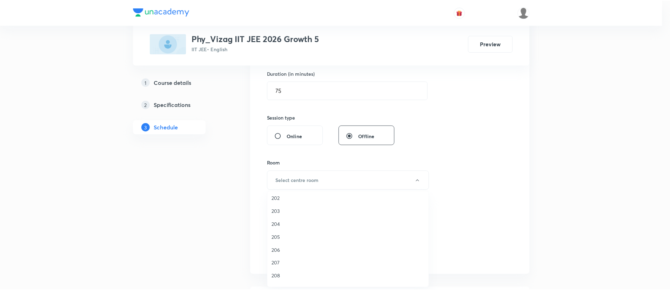
scroll to position [195, 0]
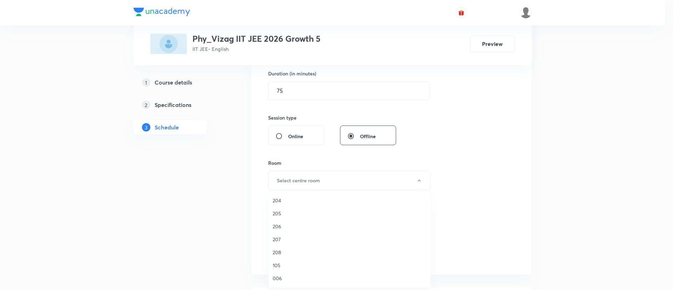
click at [289, 264] on span "105" at bounding box center [350, 265] width 154 height 7
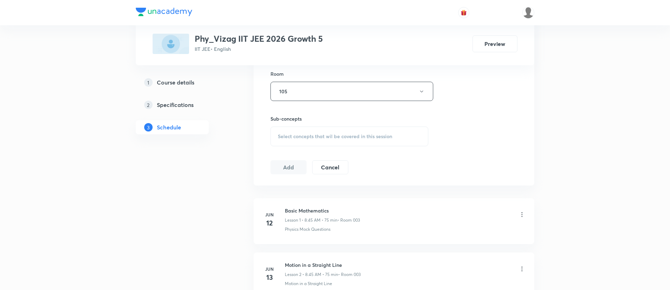
scroll to position [317, 0]
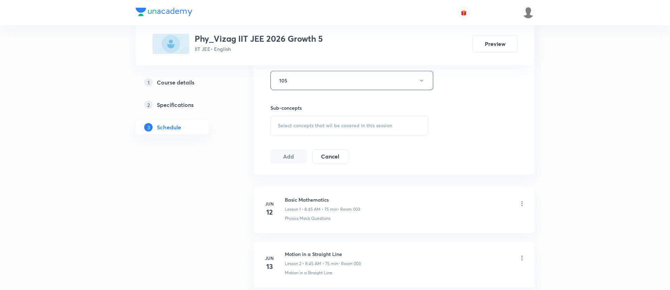
click at [298, 124] on span "Select concepts that wil be covered in this session" at bounding box center [335, 126] width 114 height 6
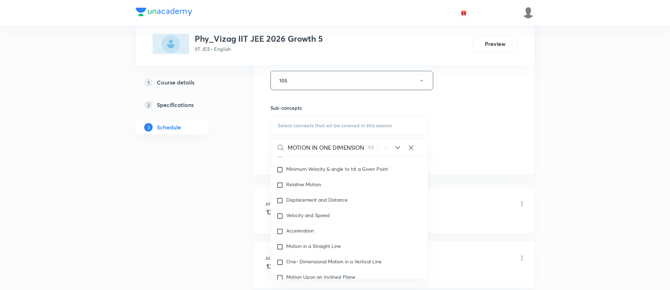
scroll to position [904, 0]
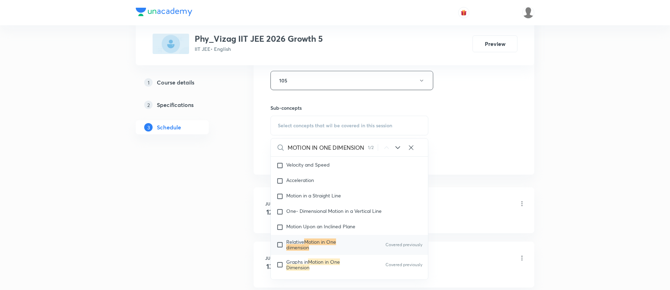
type input "MOTION IN ONE DIMENSION"
click at [304, 248] on mark "Motion in One dimension" at bounding box center [311, 244] width 50 height 12
checkbox input "true"
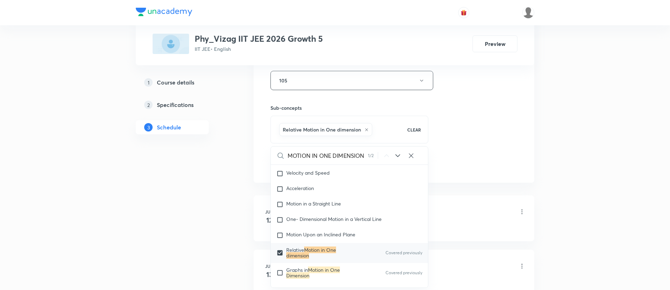
click at [519, 144] on div "Session 50 Live class Session title 23/99 MOTION IN ONE DIMENSION ​ Schedule fo…" at bounding box center [394, 3] width 281 height 360
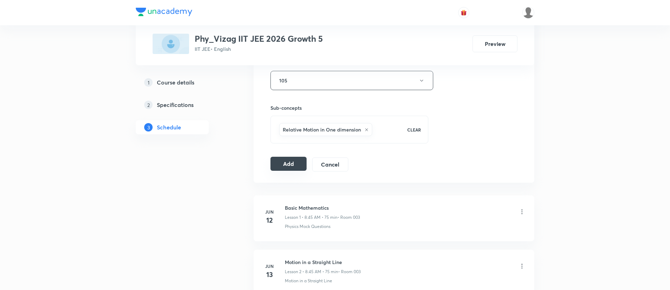
click at [284, 161] on button "Add" at bounding box center [288, 164] width 36 height 14
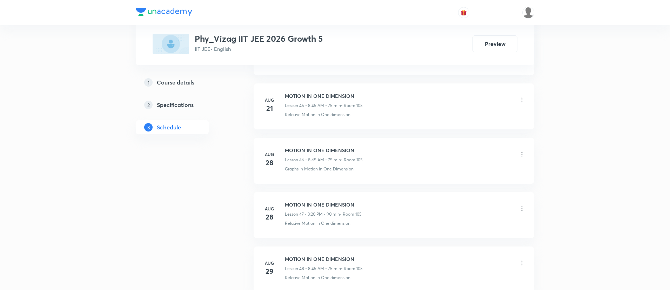
scroll to position [2944, 0]
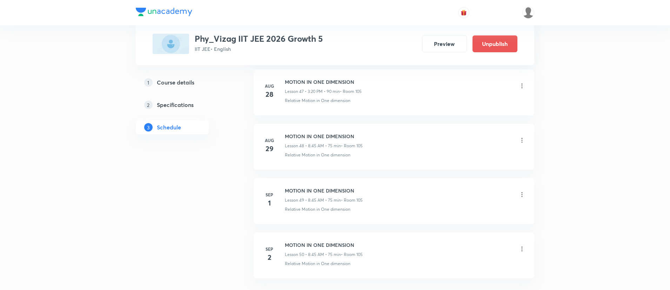
scroll to position [2990, 0]
